Goal: Task Accomplishment & Management: Complete application form

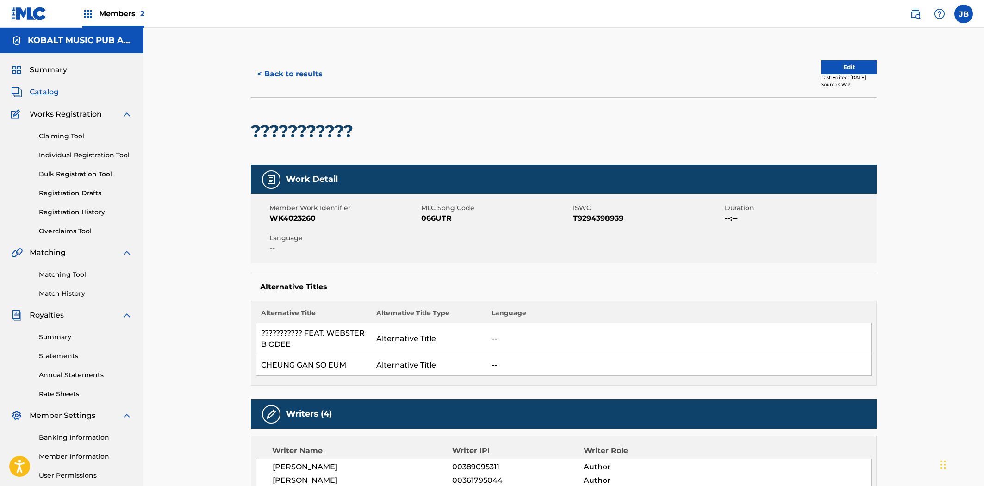
scroll to position [305, 0]
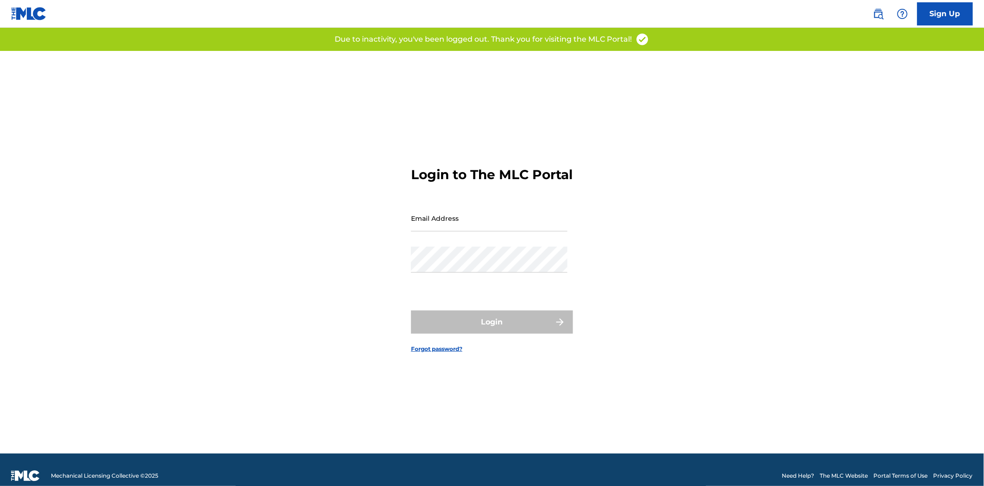
type input "[PERSON_NAME][EMAIL_ADDRESS][DOMAIN_NAME]"
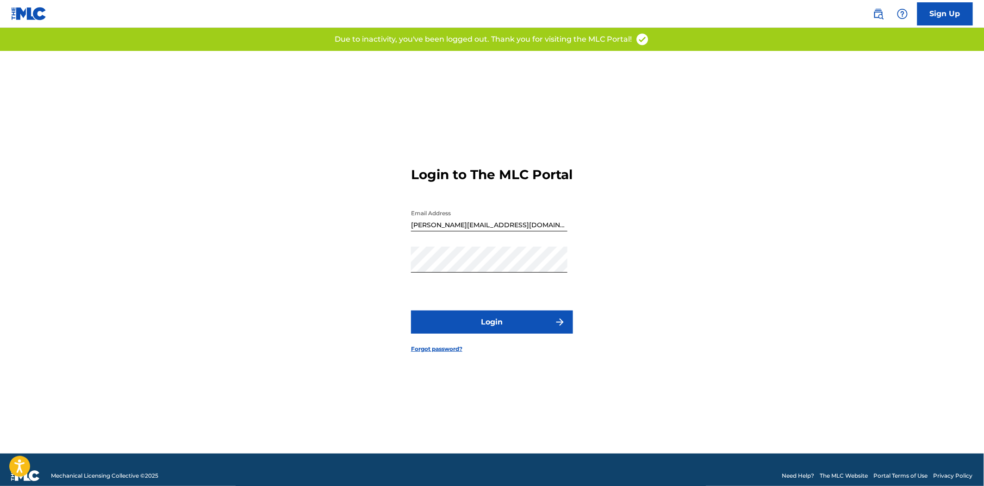
click at [526, 332] on button "Login" at bounding box center [492, 322] width 162 height 23
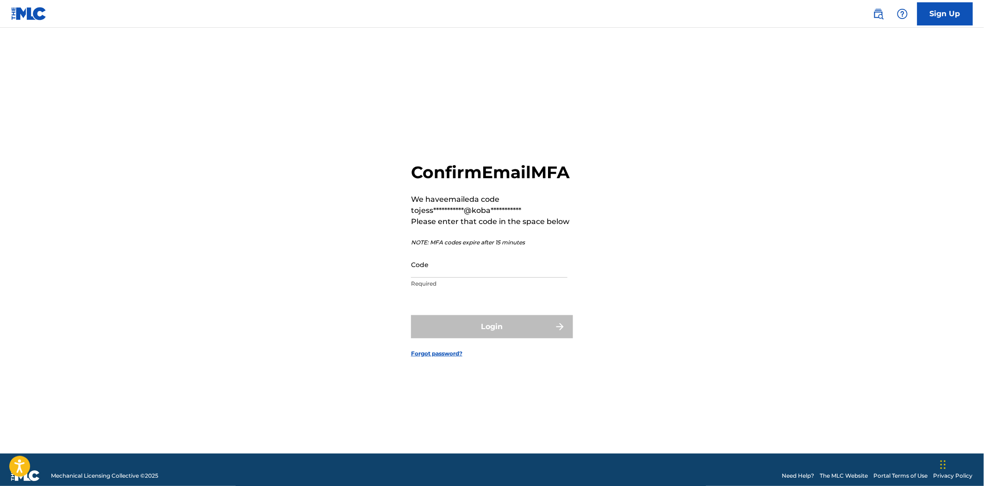
click at [530, 278] on input "Code" at bounding box center [489, 264] width 156 height 26
paste input "490285"
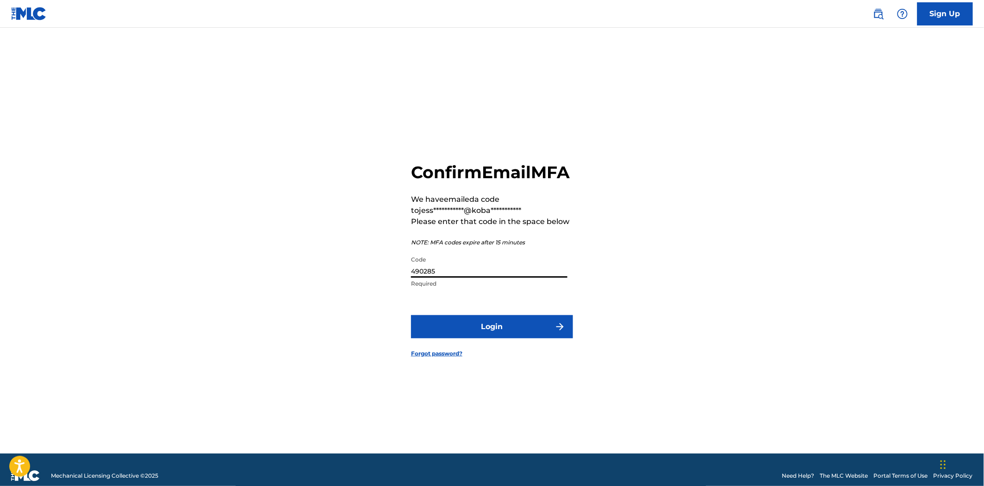
type input "490285"
drag, startPoint x: 484, startPoint y: 321, endPoint x: 480, endPoint y: 330, distance: 10.1
click at [482, 326] on form "**********" at bounding box center [492, 252] width 162 height 403
click at [479, 330] on button "Login" at bounding box center [492, 326] width 162 height 23
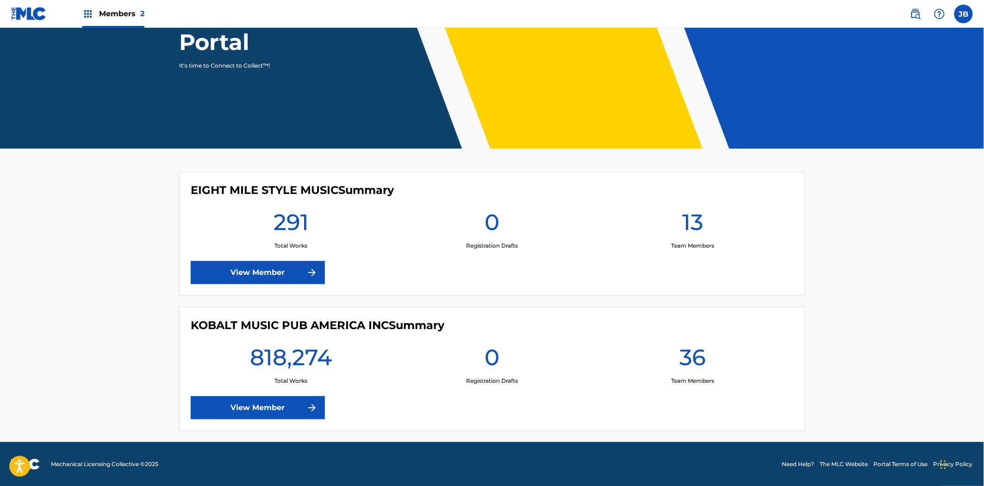
scroll to position [123, 0]
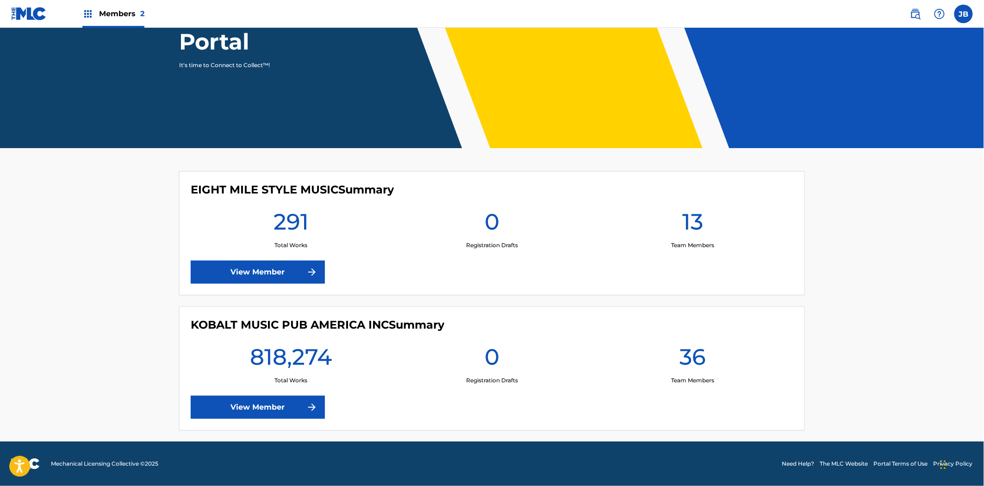
click at [295, 403] on link "View Member" at bounding box center [258, 407] width 134 height 23
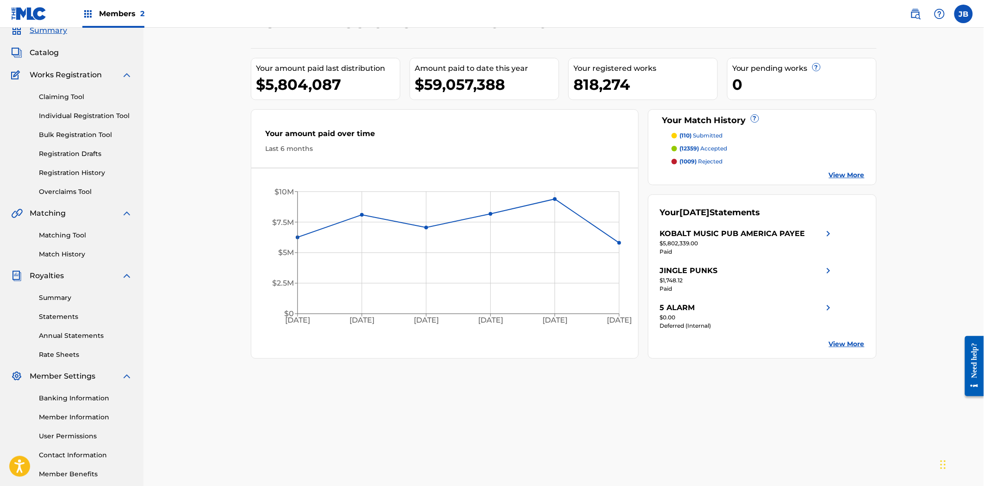
scroll to position [88, 0]
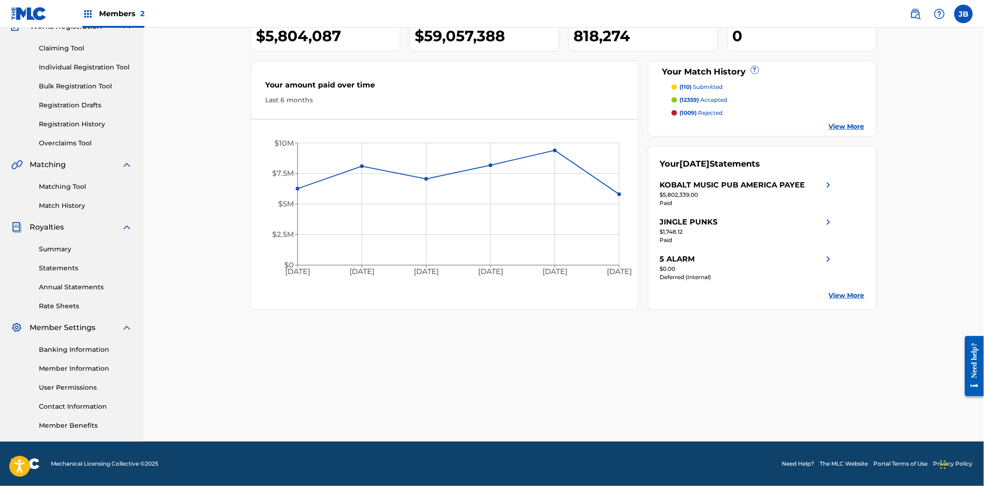
click at [70, 384] on link "User Permissions" at bounding box center [85, 388] width 93 height 10
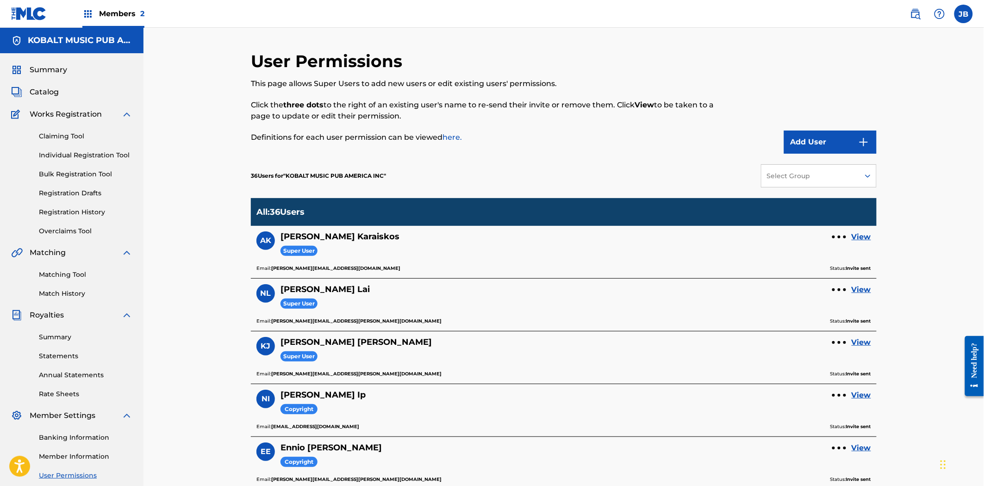
click at [828, 144] on button "Add User" at bounding box center [830, 142] width 93 height 23
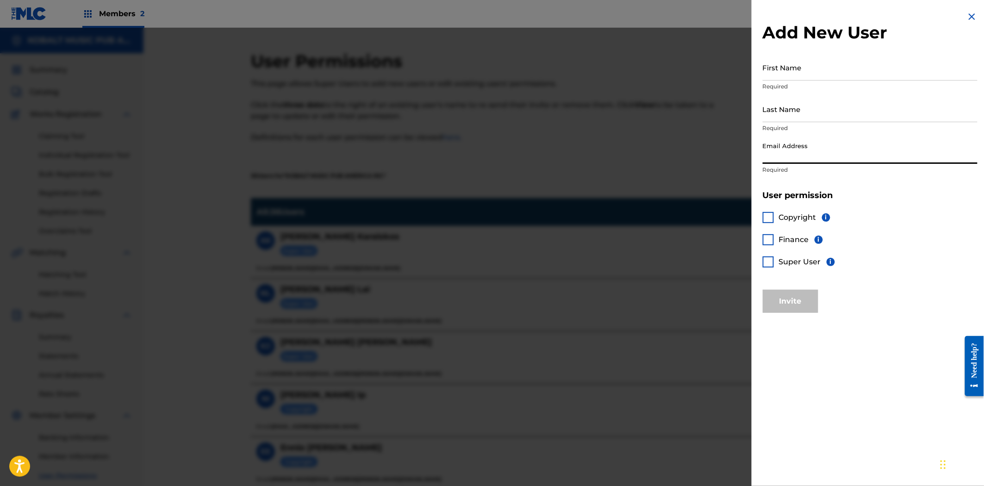
click at [813, 158] on input "Email Address" at bounding box center [870, 150] width 215 height 26
paste input "[EMAIL_ADDRESS][DOMAIN_NAME]"
click at [778, 161] on input "[EMAIL_ADDRESS][DOMAIN_NAME]" at bounding box center [870, 150] width 215 height 26
drag, startPoint x: 779, startPoint y: 159, endPoint x: 763, endPoint y: 157, distance: 16.8
click at [763, 157] on input "[EMAIL_ADDRESS][DOMAIN_NAME]" at bounding box center [870, 150] width 215 height 26
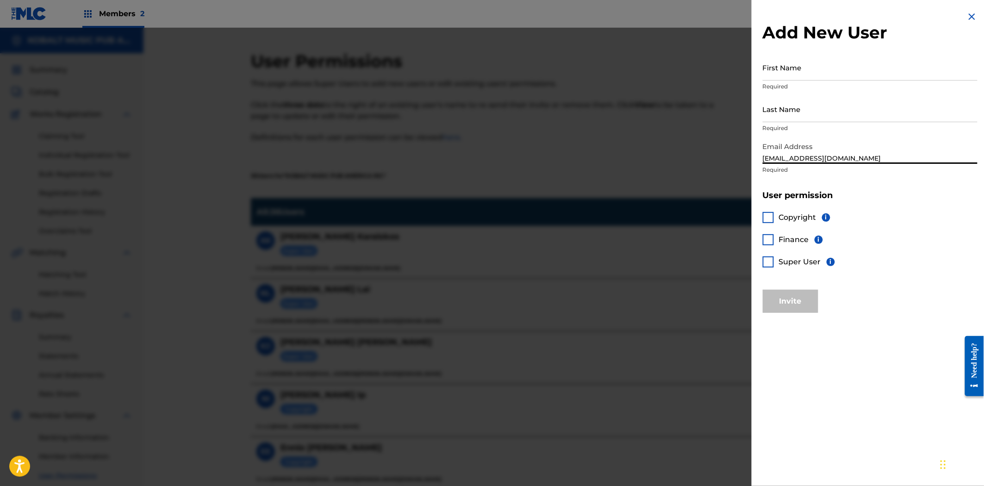
type input "[EMAIL_ADDRESS][DOMAIN_NAME]"
click at [783, 75] on input "First Name" at bounding box center [870, 67] width 215 height 26
paste input "ionut"
click at [764, 76] on input "ionut" at bounding box center [870, 67] width 215 height 26
type input "Ionut"
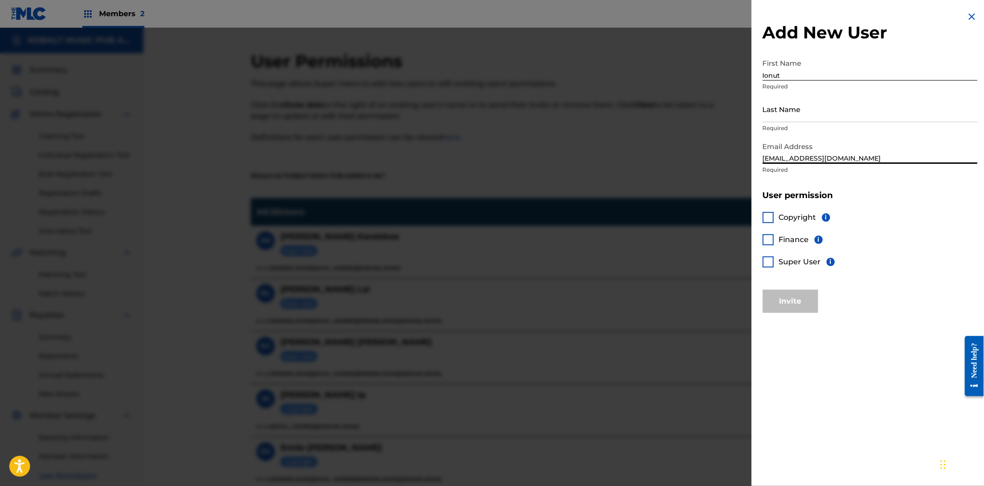
drag, startPoint x: 809, startPoint y: 162, endPoint x: 784, endPoint y: 165, distance: 24.6
click at [784, 165] on div "Email Address [EMAIL_ADDRESS][DOMAIN_NAME] Required" at bounding box center [870, 158] width 215 height 42
click at [779, 115] on input "Last Name" at bounding box center [870, 109] width 215 height 26
paste input "mardare"
click at [770, 115] on input "mardare" at bounding box center [870, 109] width 215 height 26
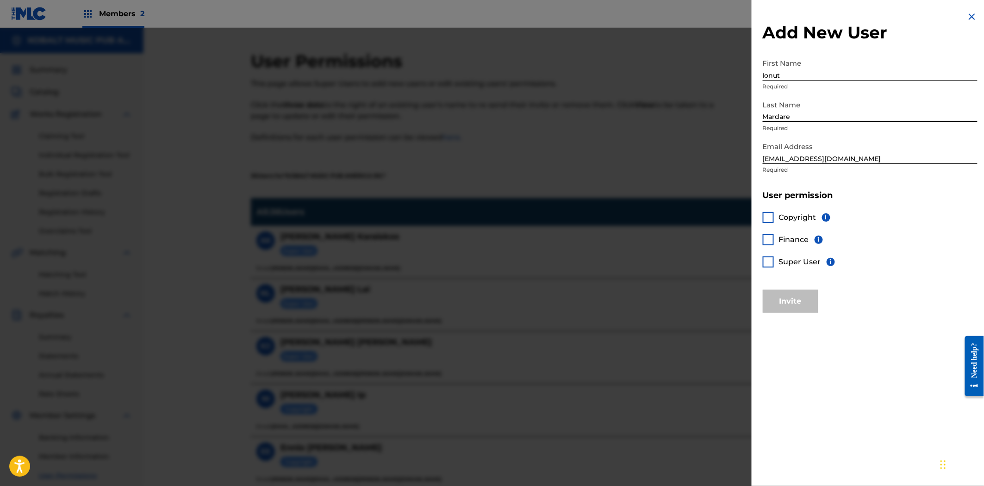
type input "Mardare"
click at [766, 238] on div at bounding box center [768, 239] width 11 height 11
click at [786, 294] on button "Invite" at bounding box center [791, 301] width 56 height 23
